Goal: Information Seeking & Learning: Learn about a topic

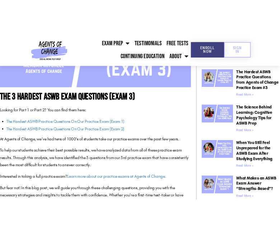
scroll to position [231, 0]
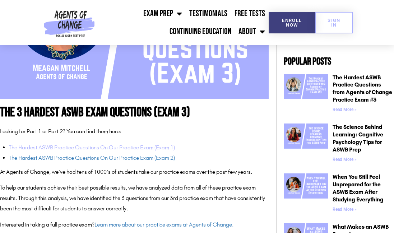
click at [130, 146] on link "The Hardest ASWB Practice Questions On Our Practice Exam (Exam 1)" at bounding box center [92, 147] width 166 height 7
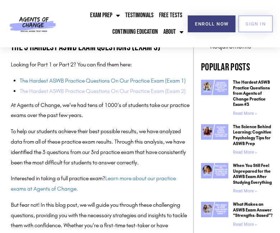
click at [78, 88] on link "The Hardest ASWB Practice Questions On Our Practice Exam (Exam 2)" at bounding box center [103, 91] width 166 height 7
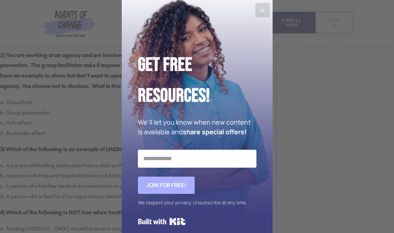
scroll to position [707, 0]
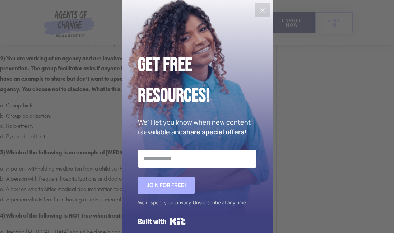
click at [262, 11] on icon "Close" at bounding box center [262, 10] width 9 height 9
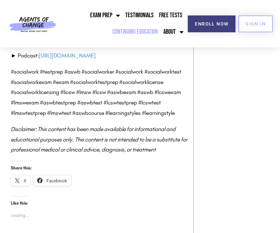
scroll to position [2572, 0]
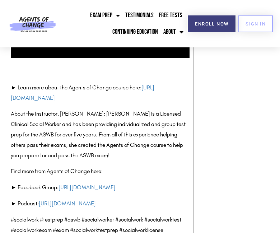
scroll to position [2139, 0]
